Goal: Information Seeking & Learning: Learn about a topic

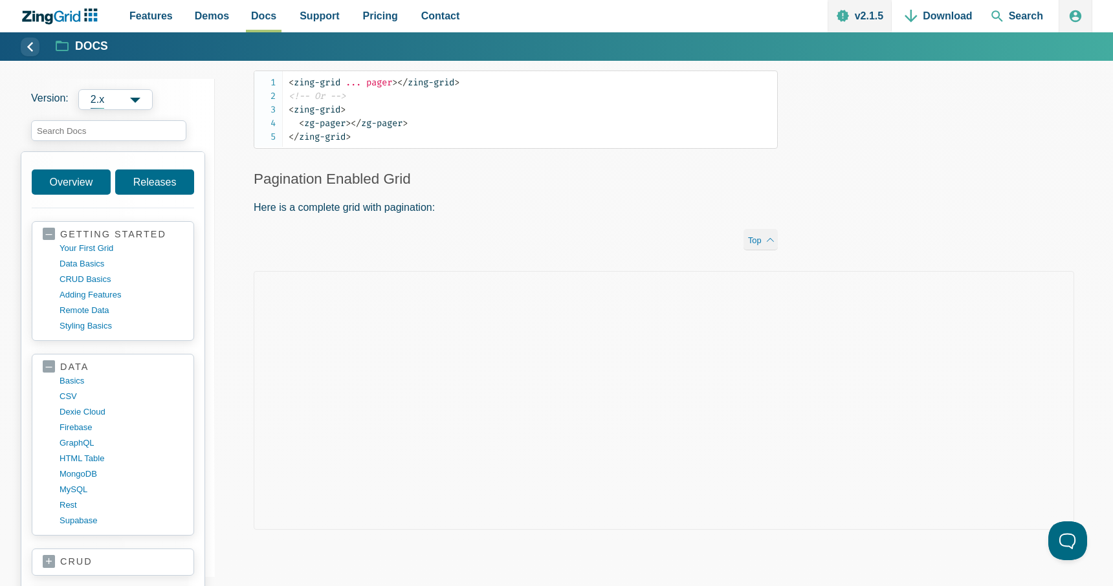
scroll to position [1082, 0]
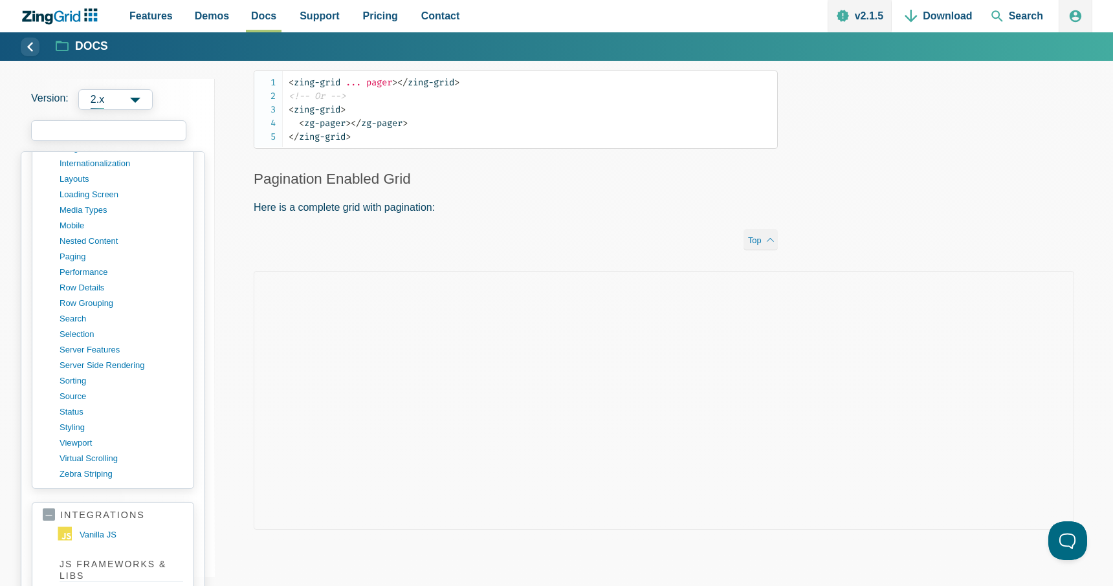
click at [113, 136] on input "search input" at bounding box center [108, 130] width 155 height 21
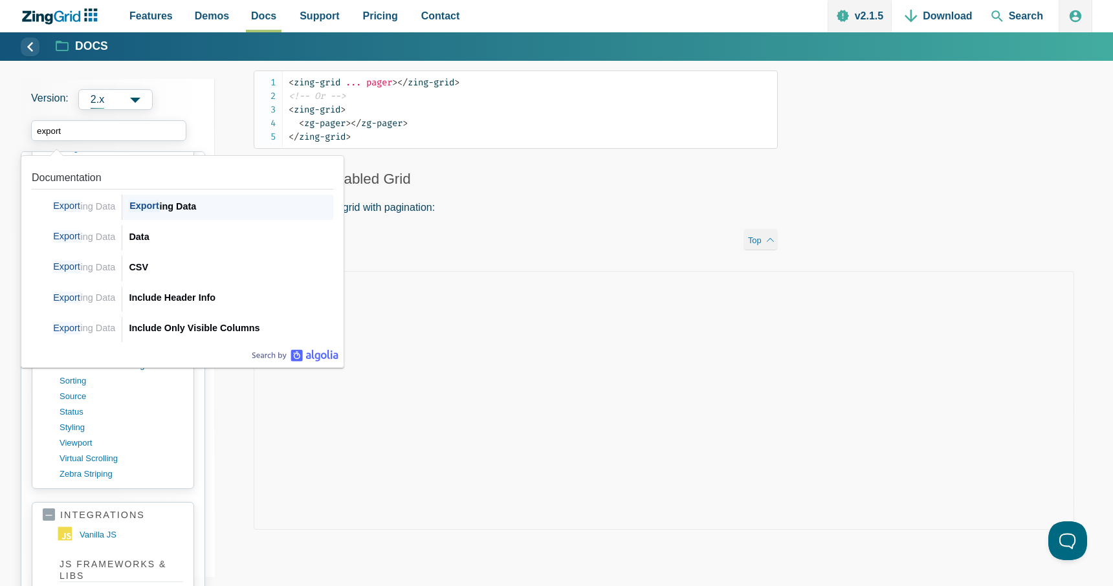
click at [155, 208] on span "Export" at bounding box center [144, 206] width 30 height 12
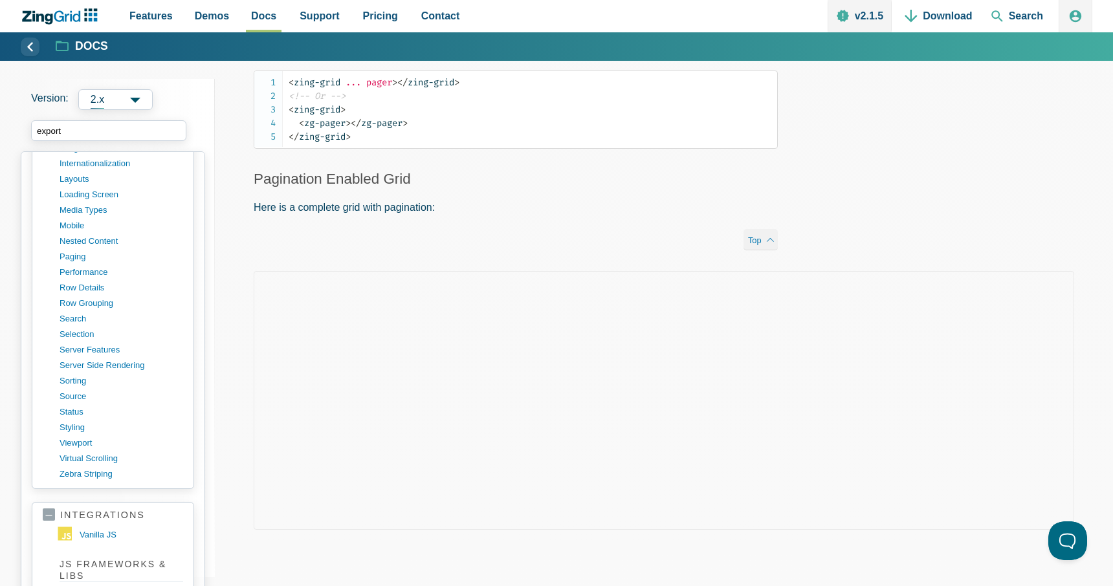
type input "export"
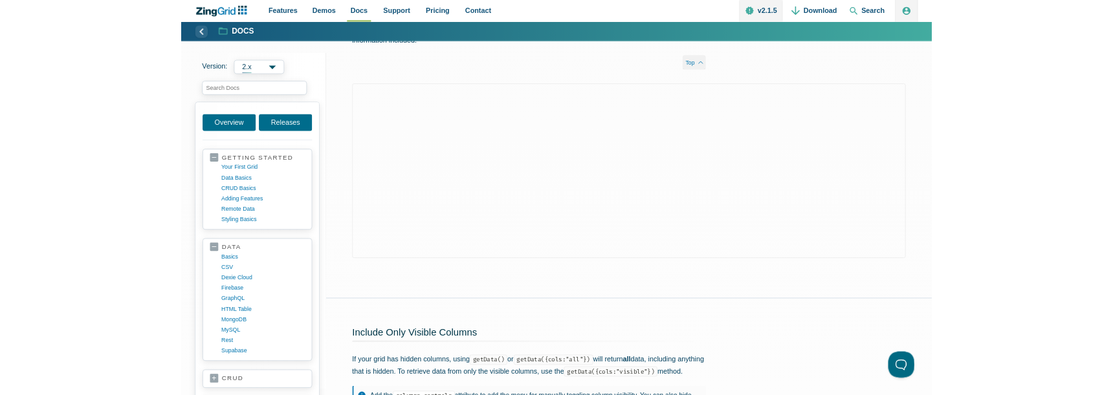
scroll to position [1502, 0]
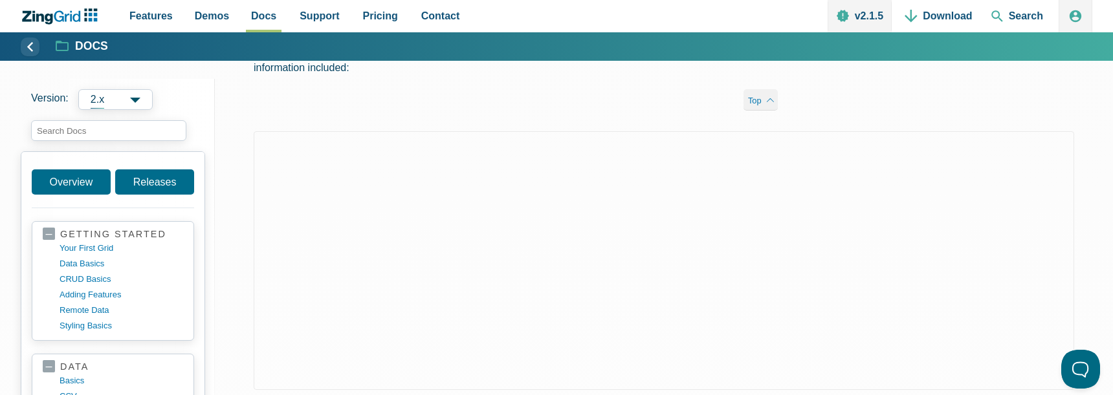
click at [239, 209] on div "App Content" at bounding box center [664, 290] width 898 height 318
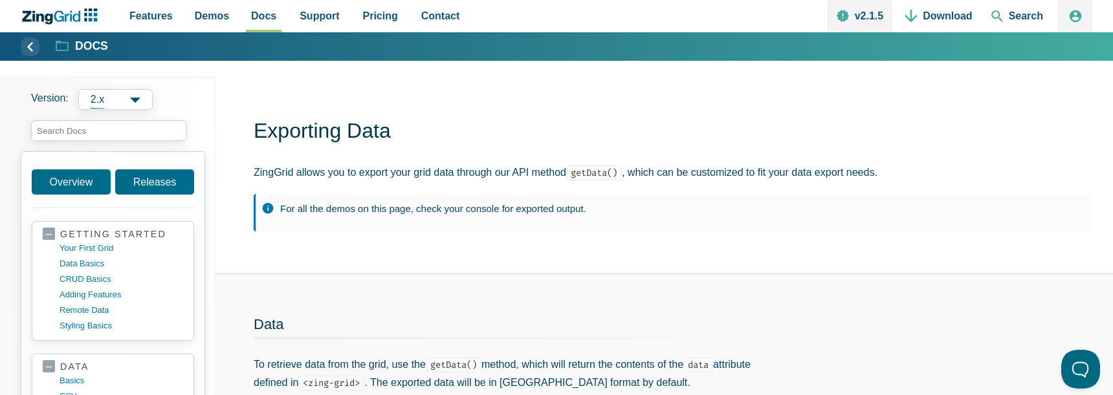
scroll to position [0, 0]
